Goal: Download file/media

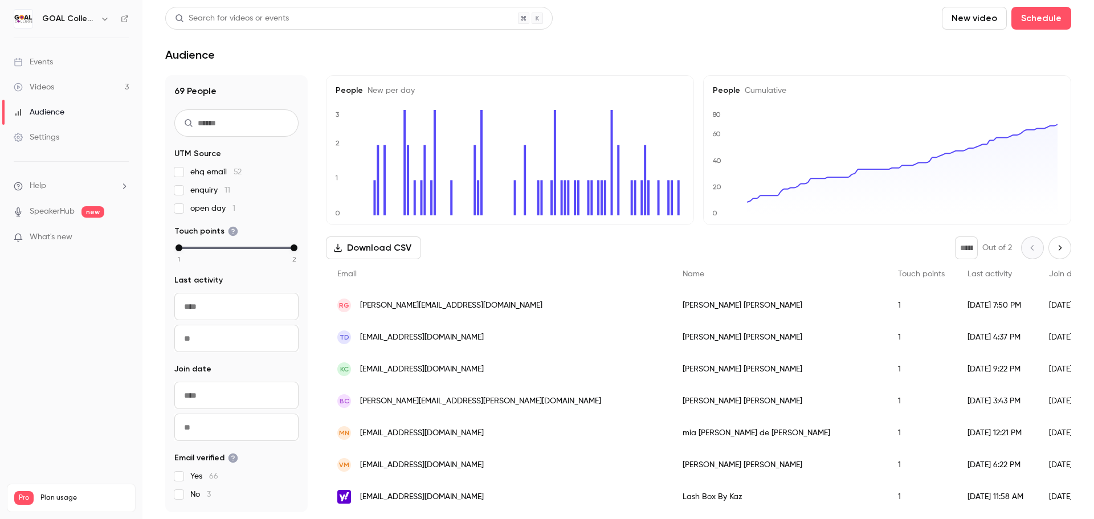
click at [366, 250] on button "Download CSV" at bounding box center [373, 247] width 95 height 23
click at [60, 90] on link "Videos 3" at bounding box center [71, 87] width 142 height 25
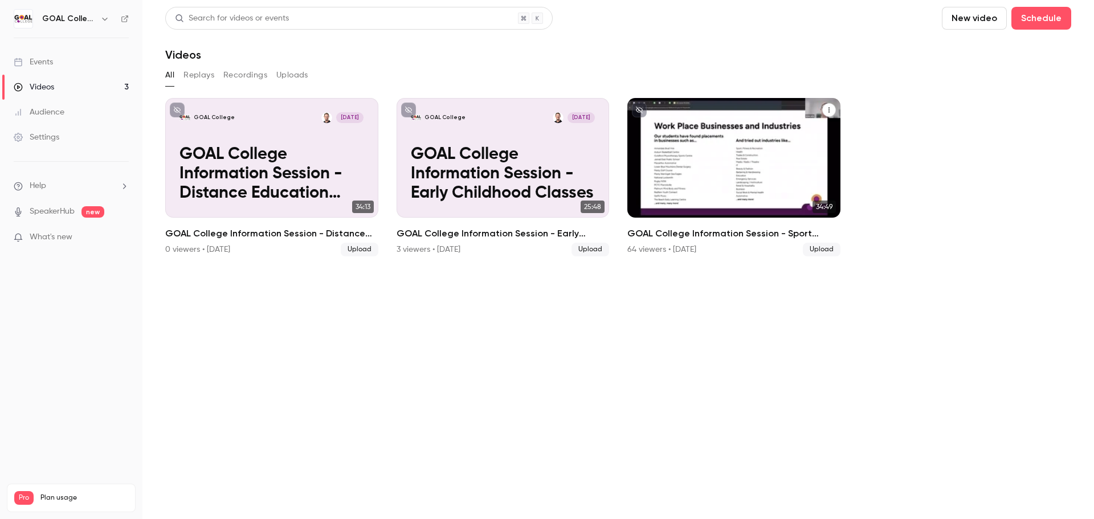
click at [767, 160] on p "GOAL College Information Session - Sport Classes" at bounding box center [734, 174] width 184 height 58
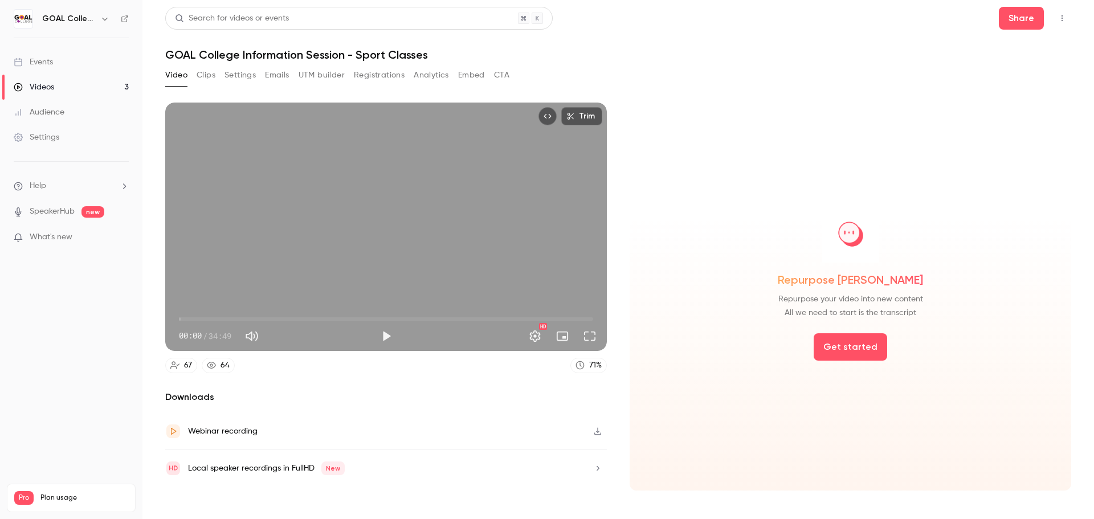
click at [424, 77] on button "Analytics" at bounding box center [431, 75] width 35 height 18
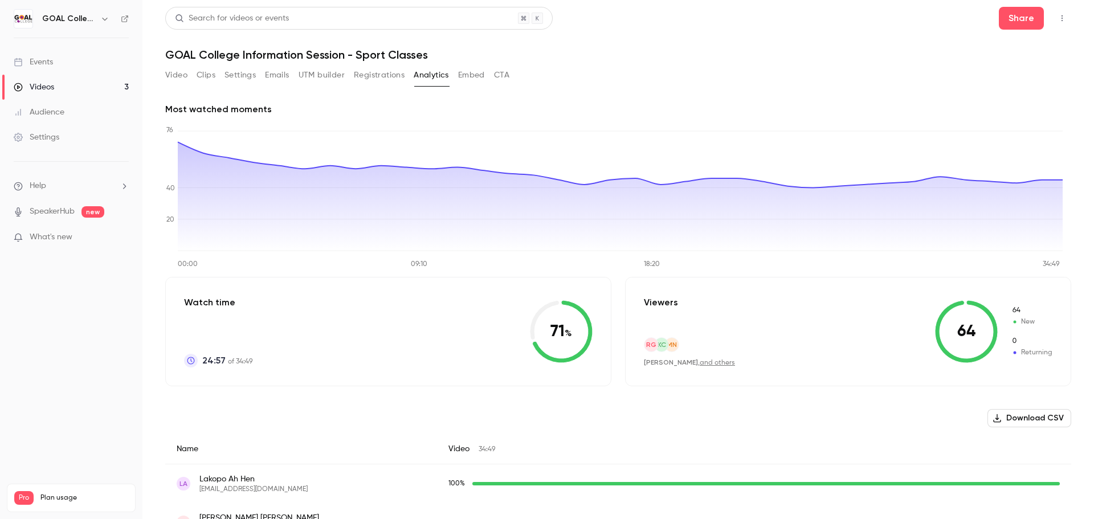
click at [1010, 418] on button "Download CSV" at bounding box center [1029, 418] width 84 height 18
